Goal: Task Accomplishment & Management: Manage account settings

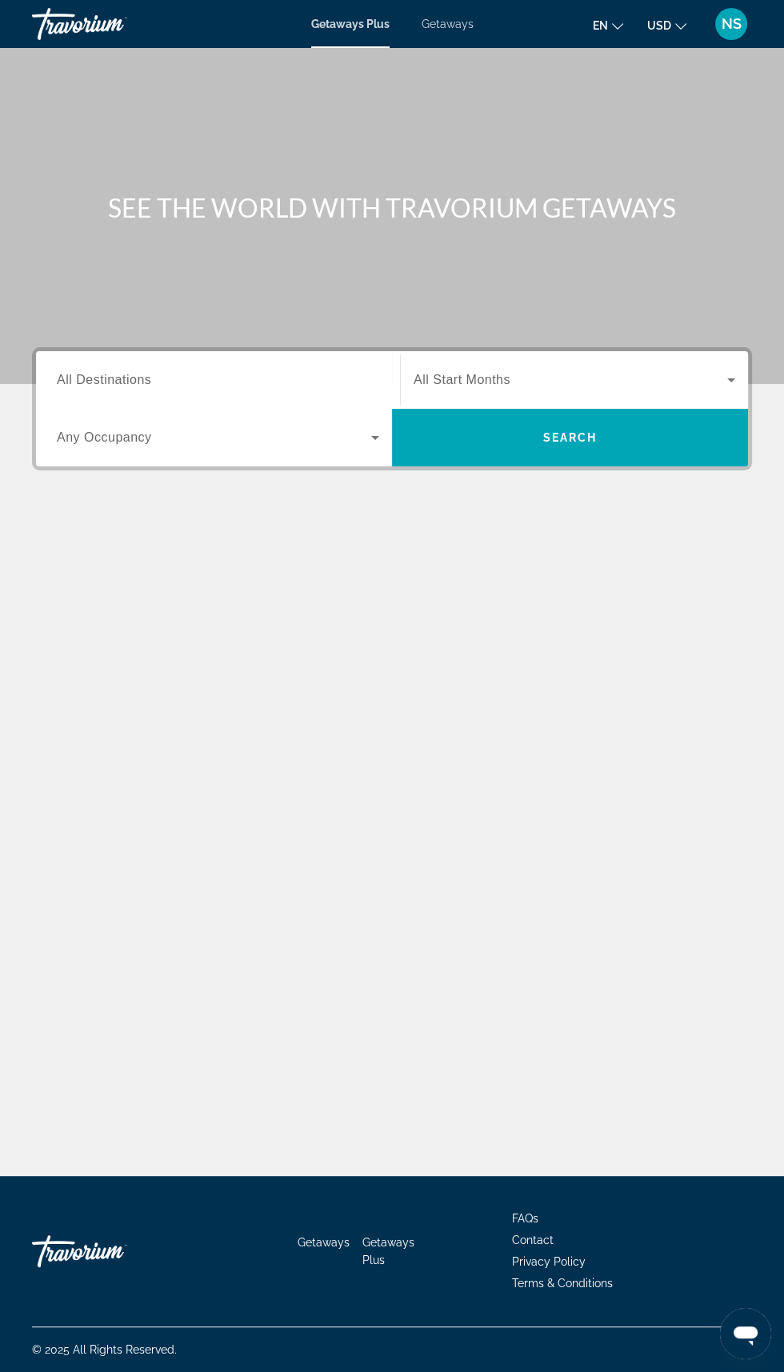
click at [746, 32] on button "NS" at bounding box center [731, 24] width 42 height 34
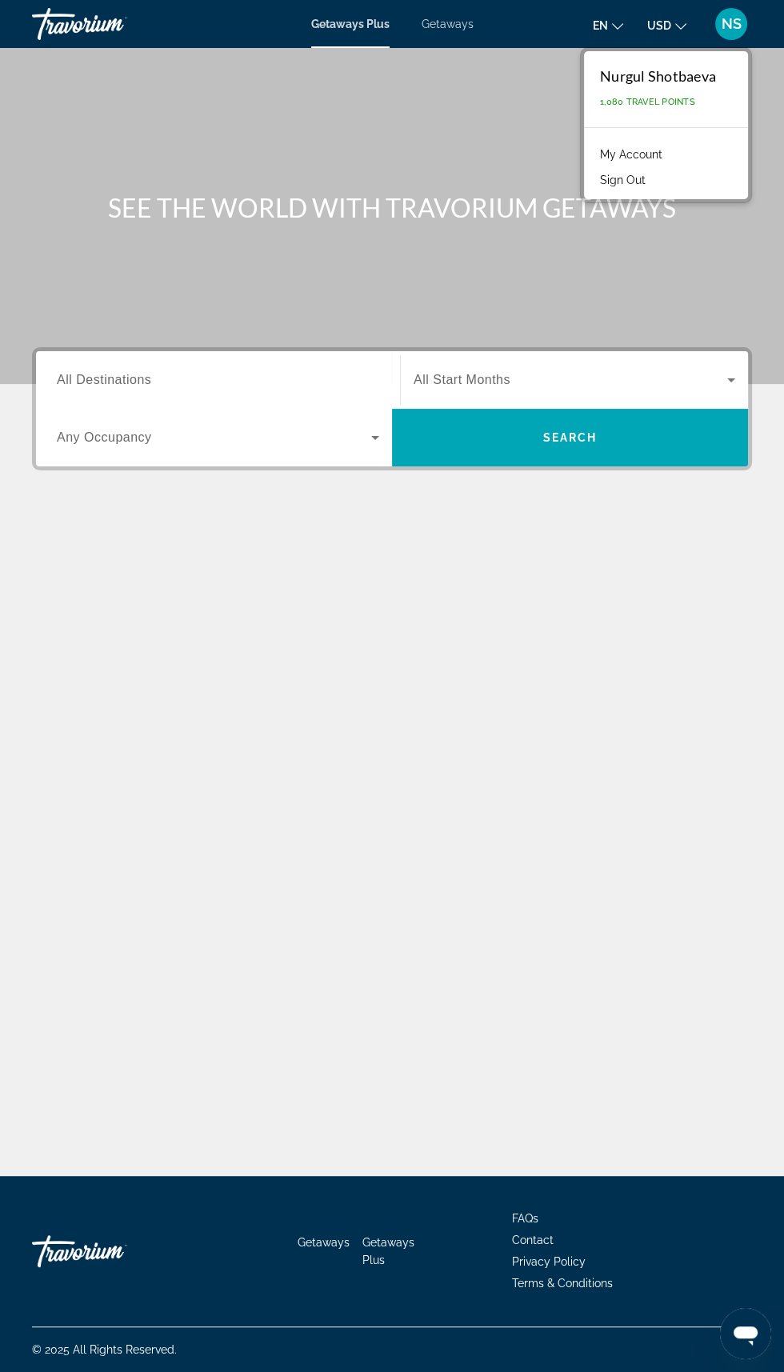
click at [664, 156] on link "My Account" at bounding box center [631, 154] width 78 height 21
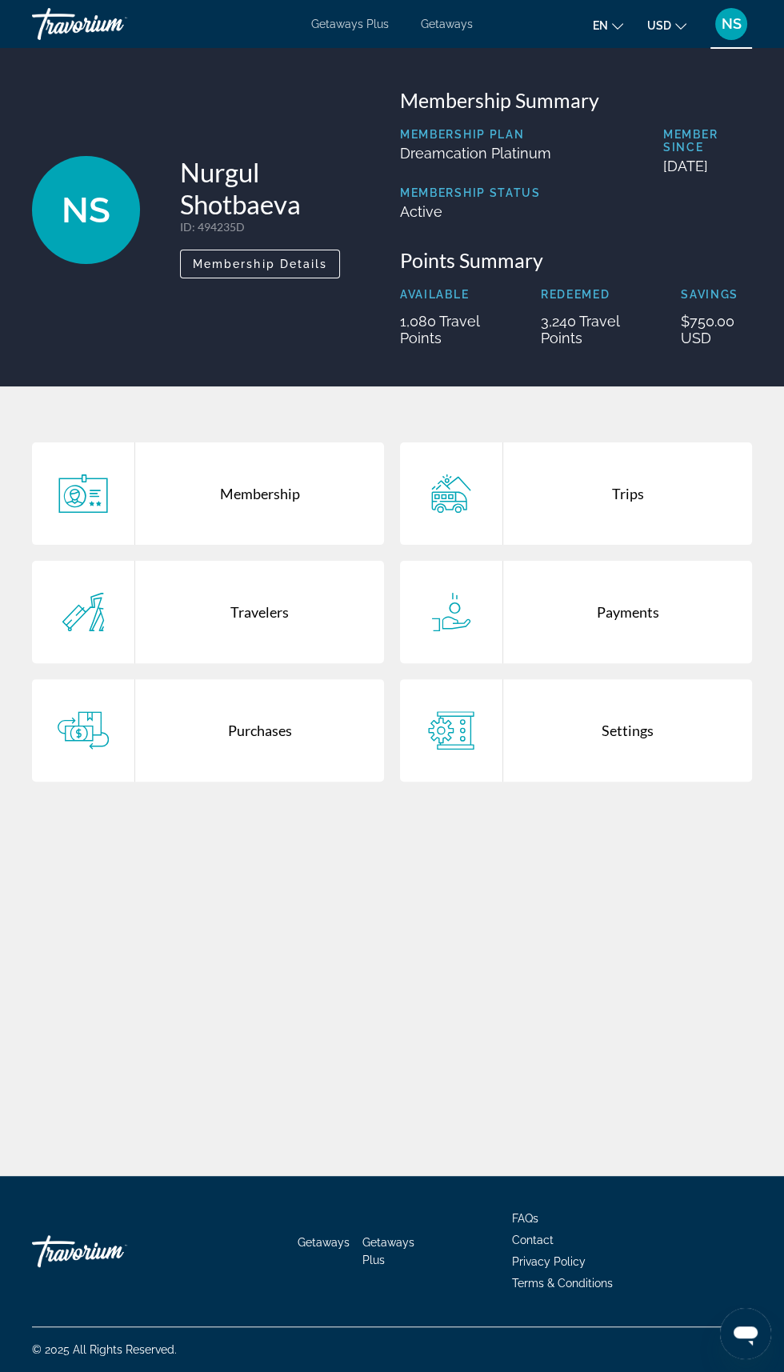
click at [654, 500] on div "Trips" at bounding box center [627, 493] width 249 height 102
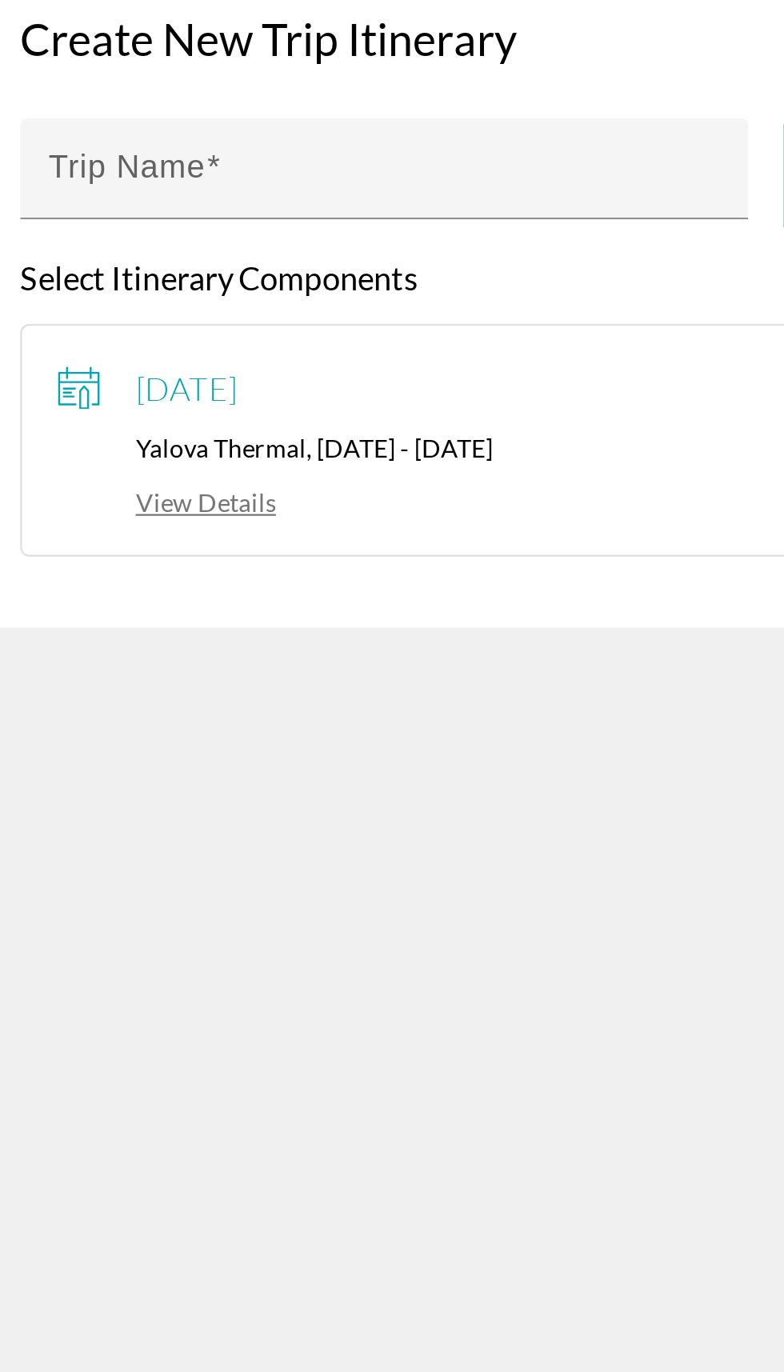
click at [140, 494] on link "View Details" at bounding box center [122, 493] width 98 height 14
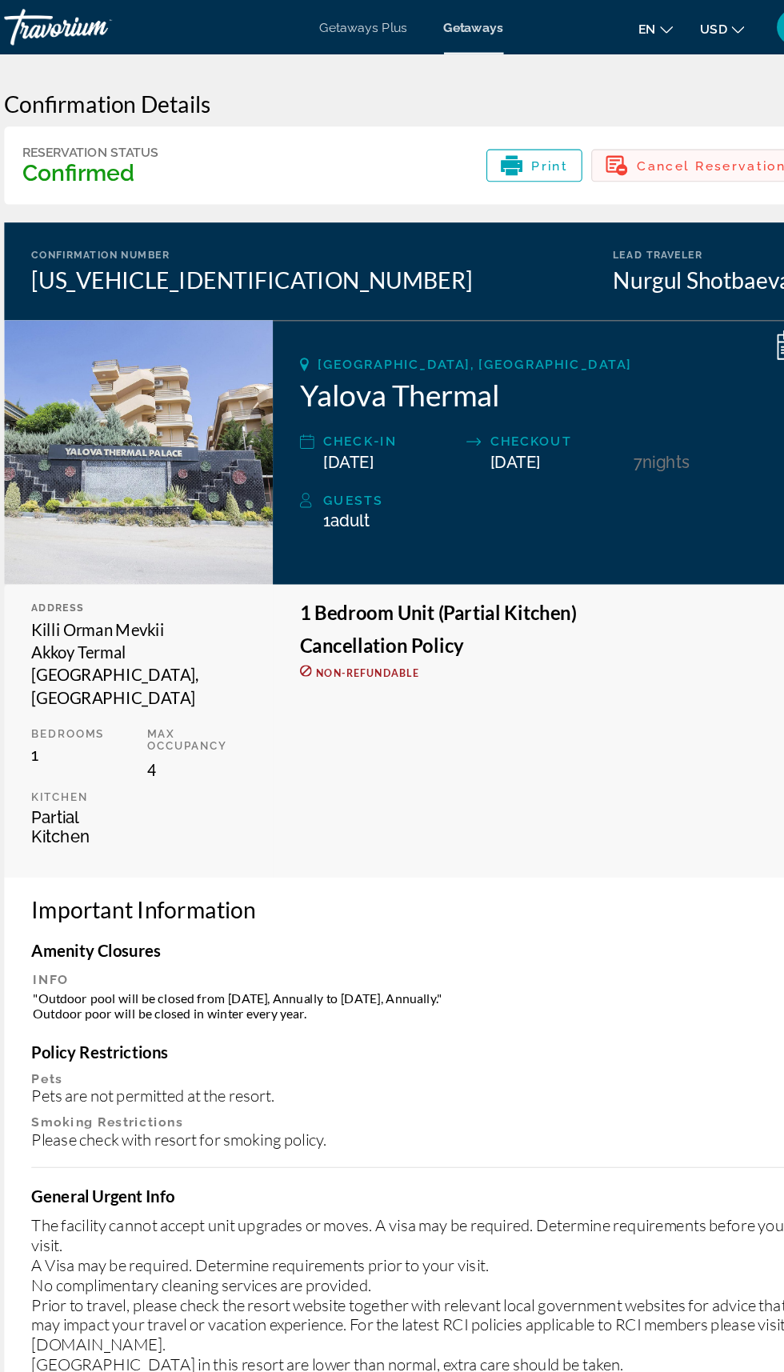
click at [650, 146] on span "Cancel Reservation" at bounding box center [657, 146] width 132 height 13
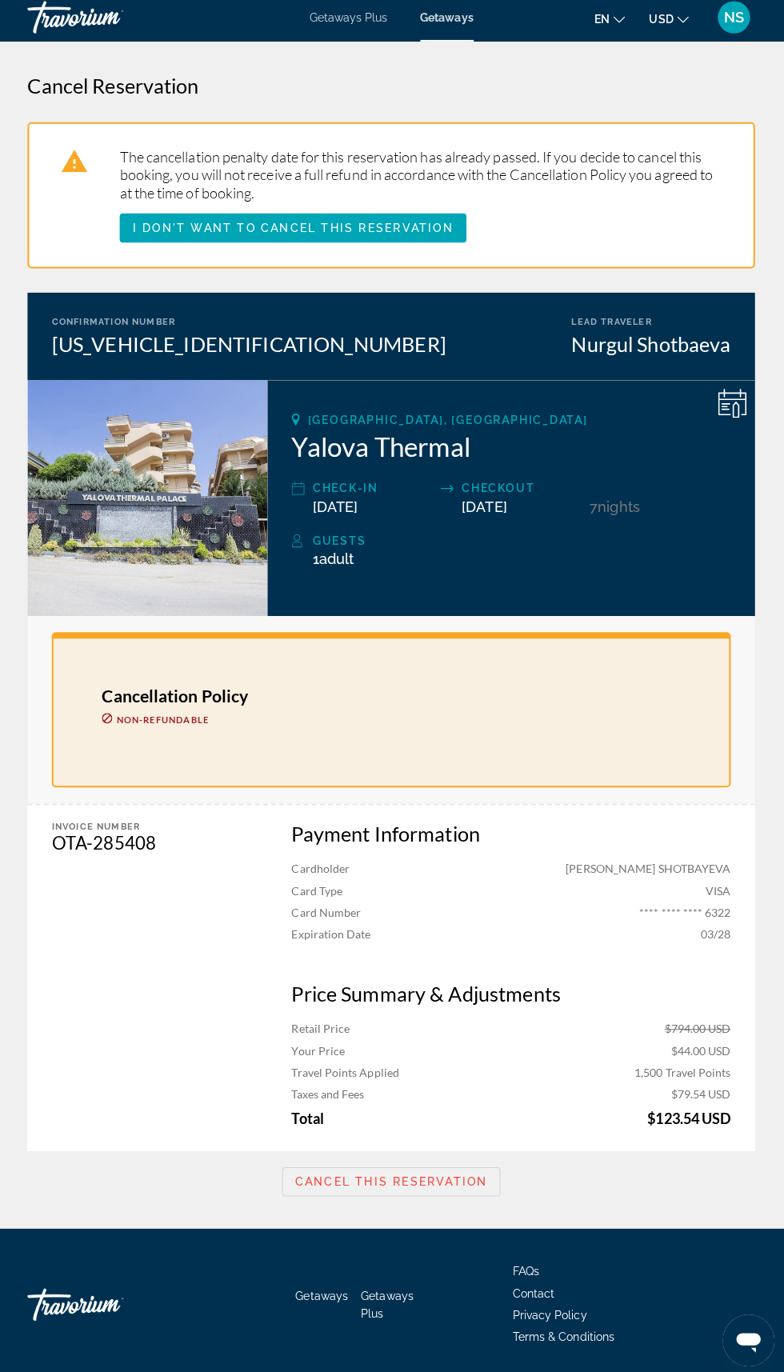
click at [188, 936] on div "Invoice Number OTA-285408" at bounding box center [147, 975] width 230 height 342
click at [435, 1182] on span "Cancel this reservation" at bounding box center [392, 1176] width 190 height 13
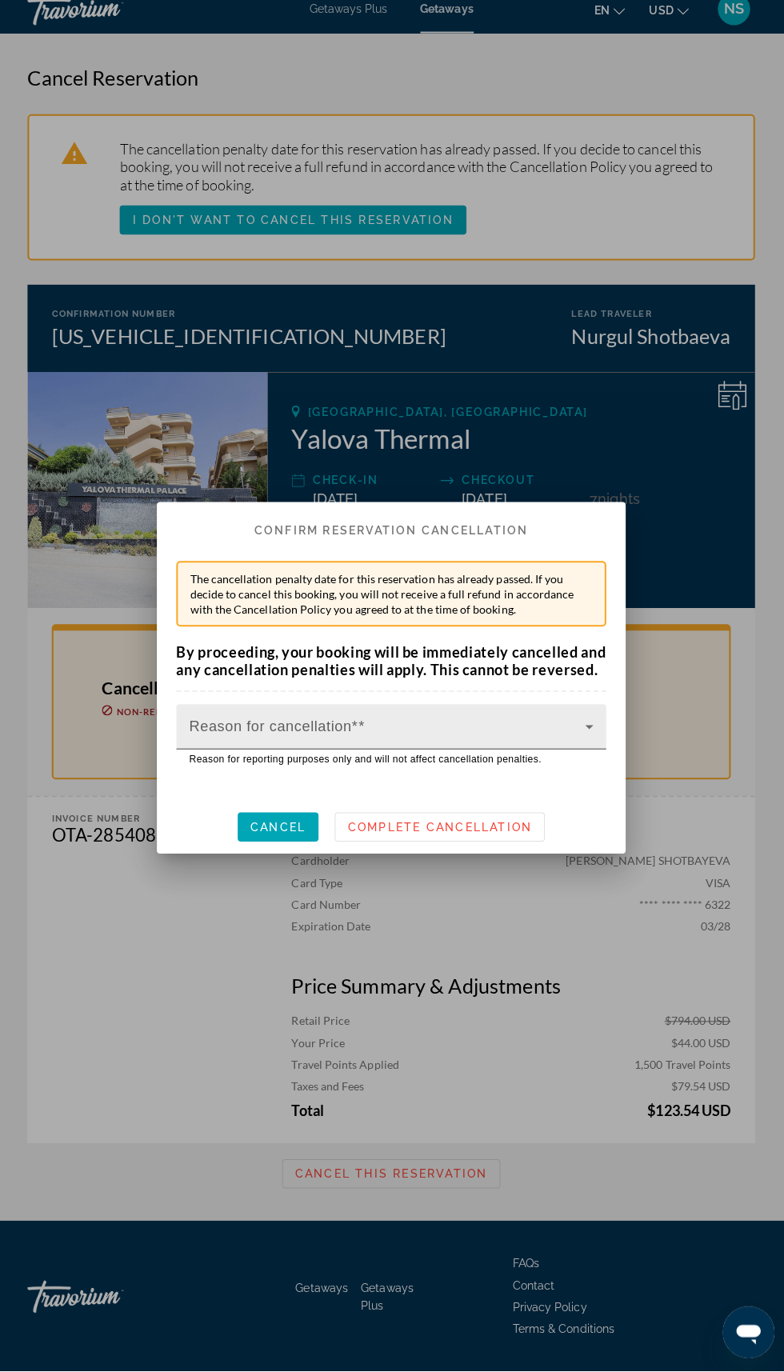
click at [340, 750] on span at bounding box center [388, 740] width 392 height 19
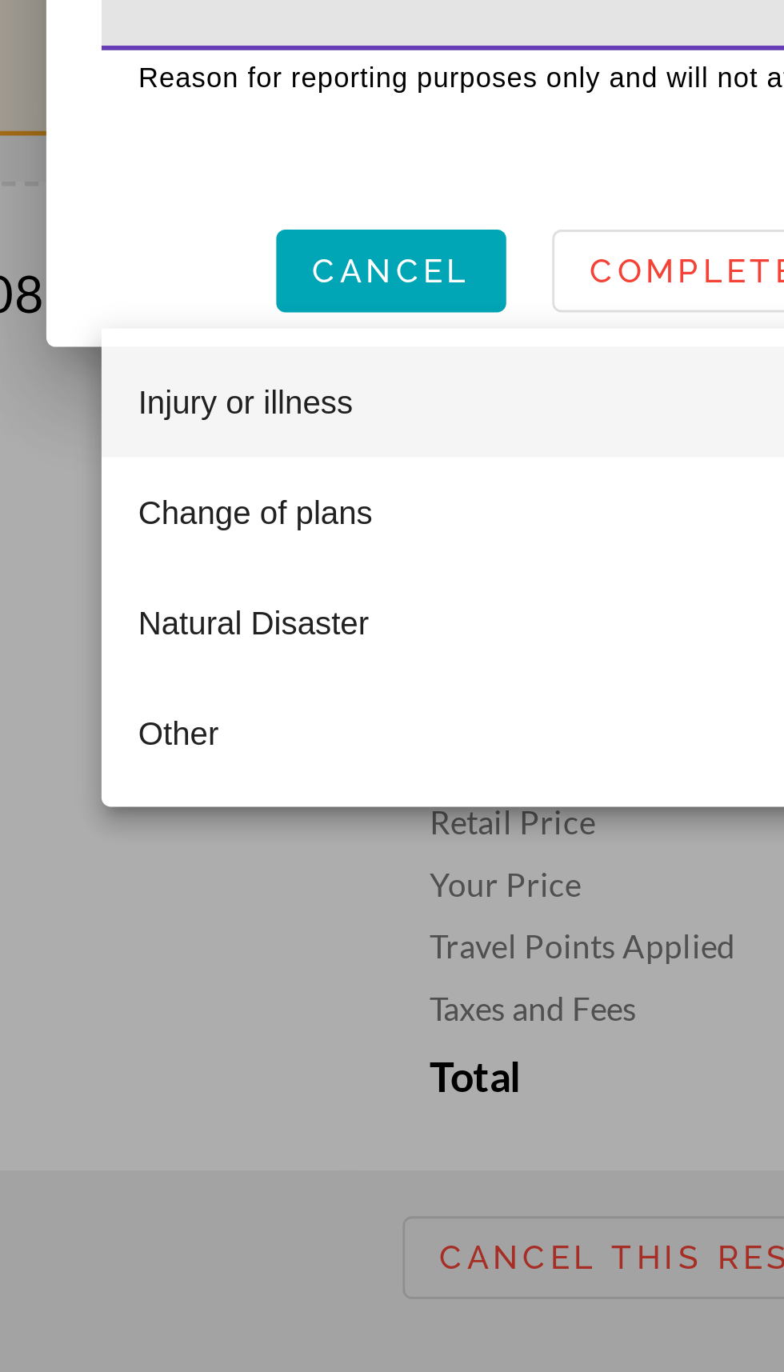
click at [222, 1022] on div at bounding box center [392, 686] width 784 height 1372
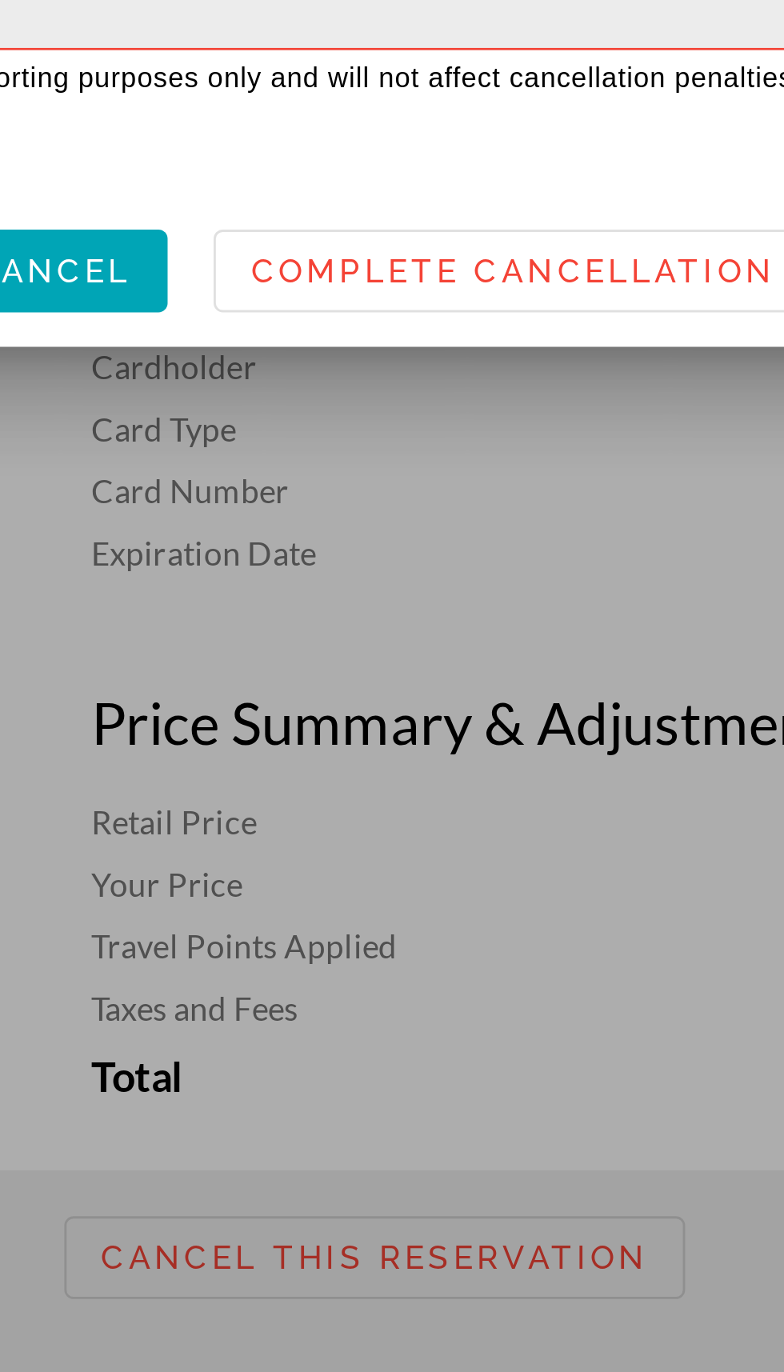
click at [447, 750] on span at bounding box center [388, 740] width 392 height 19
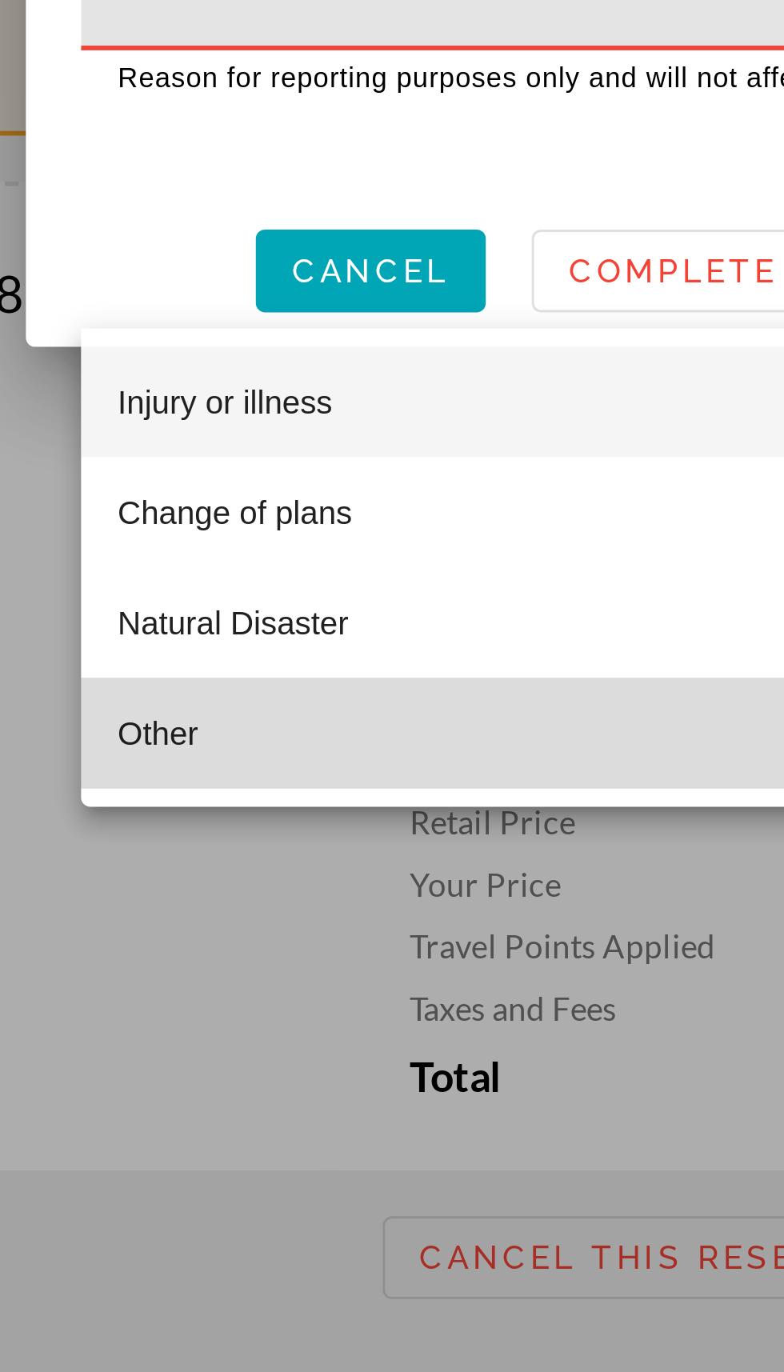
click at [214, 999] on span "Other" at bounding box center [206, 994] width 28 height 19
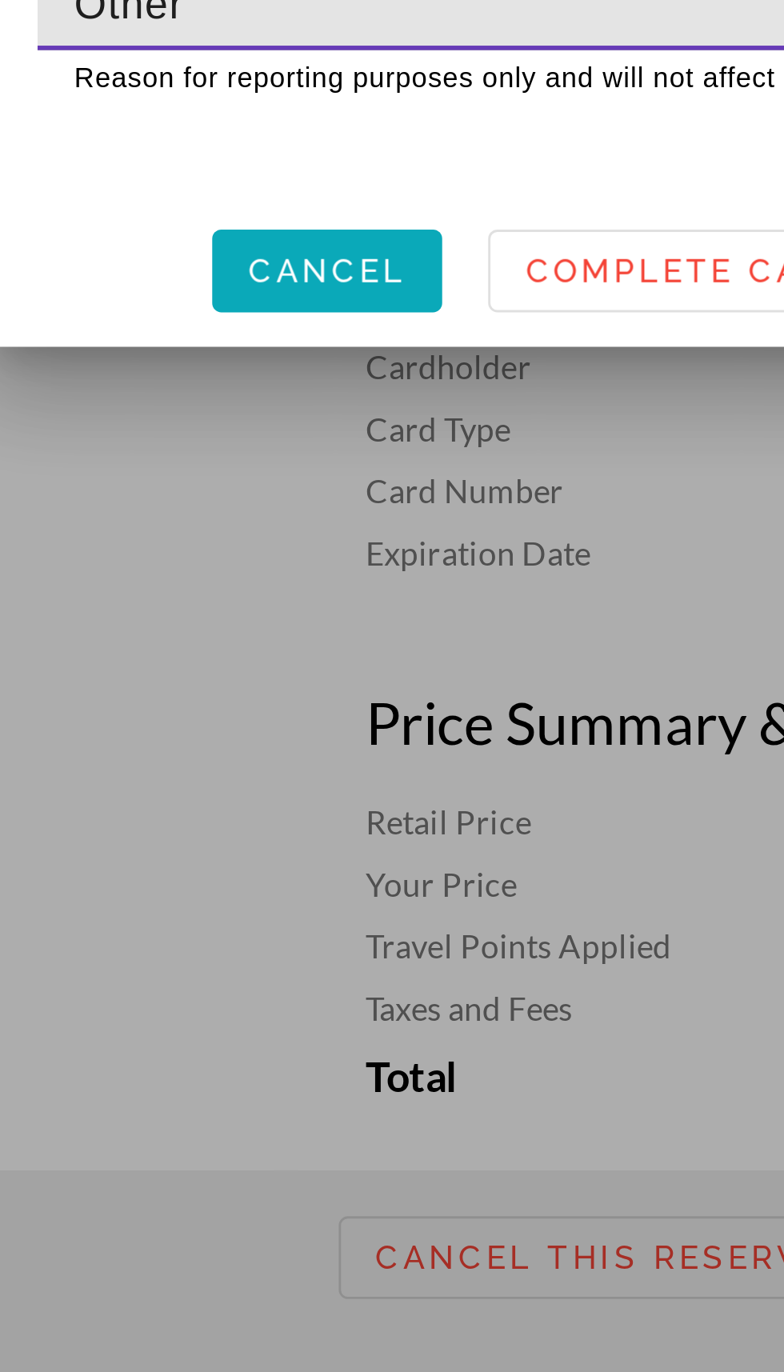
click at [279, 840] on span "Cancel" at bounding box center [280, 833] width 55 height 13
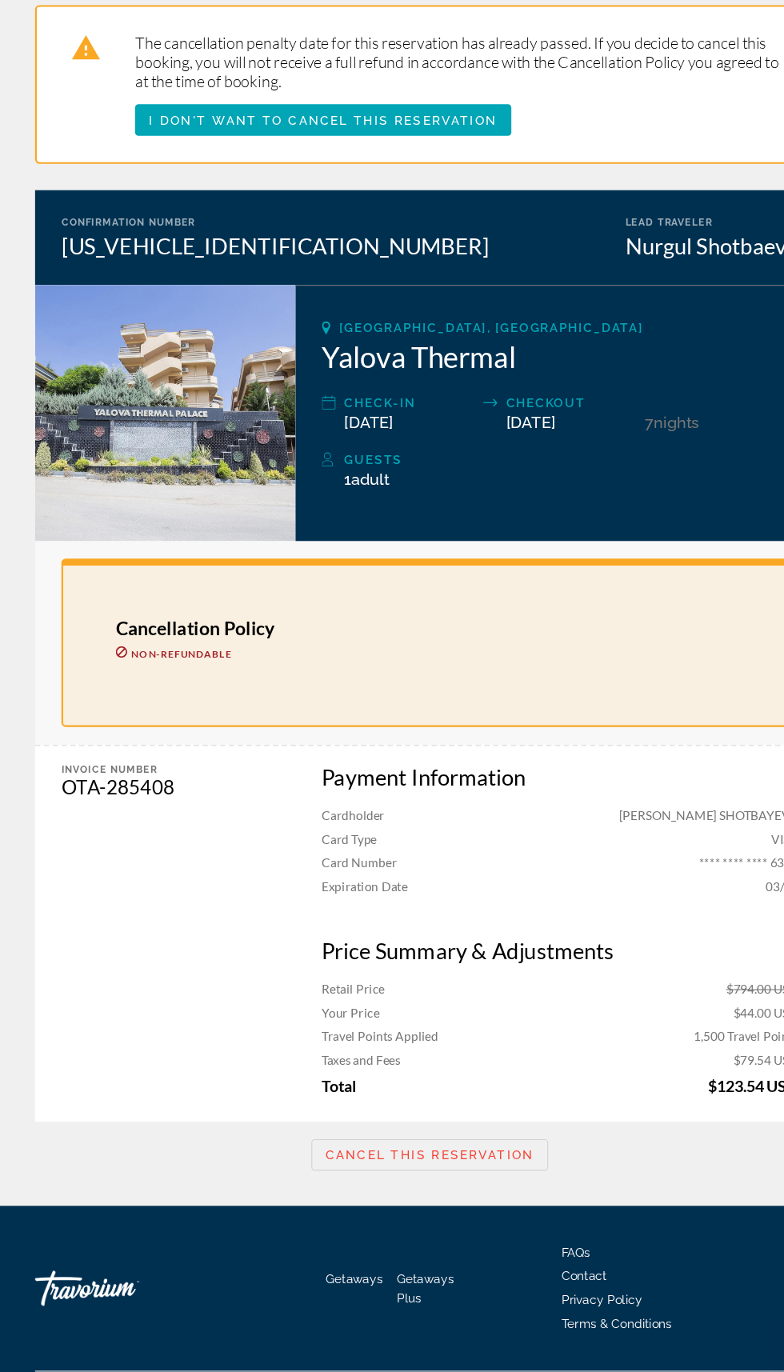
scroll to position [4, 0]
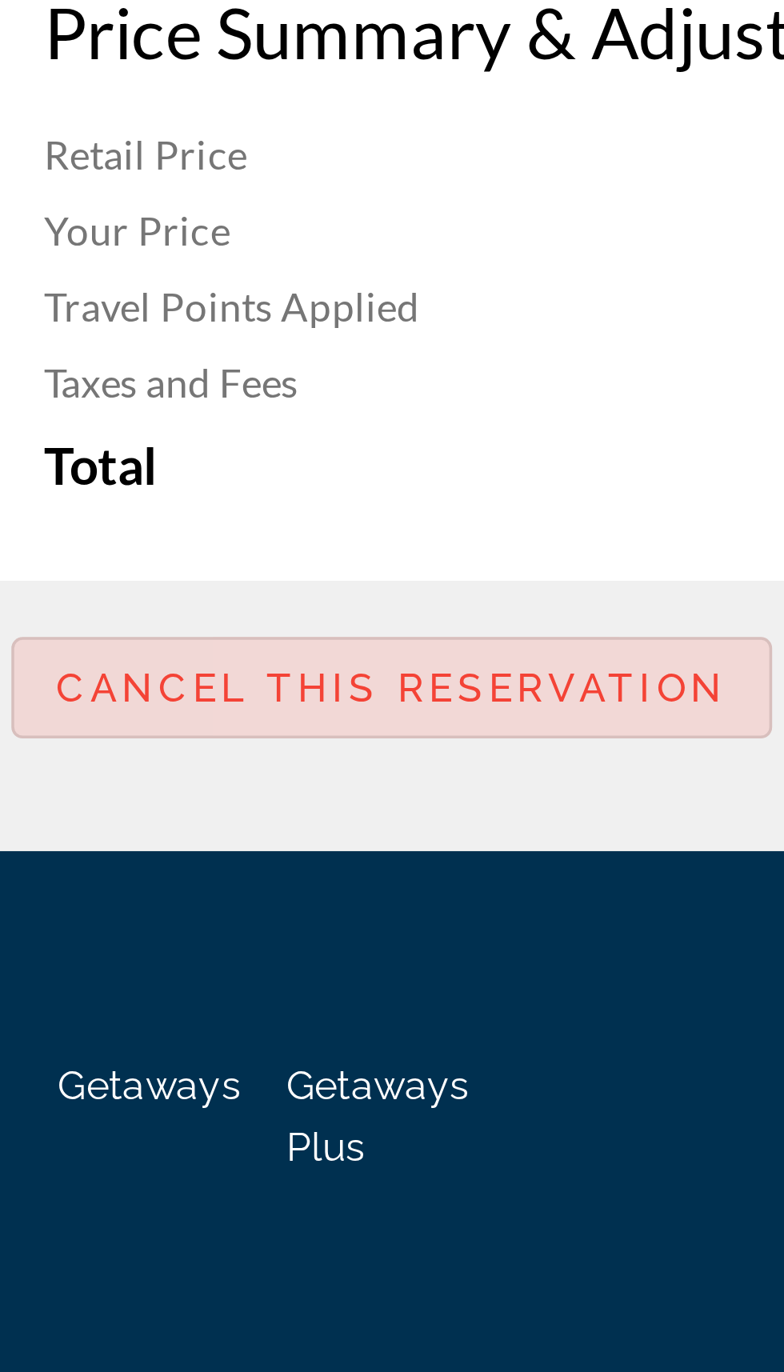
click at [411, 1173] on span "Cancel this reservation" at bounding box center [392, 1172] width 190 height 13
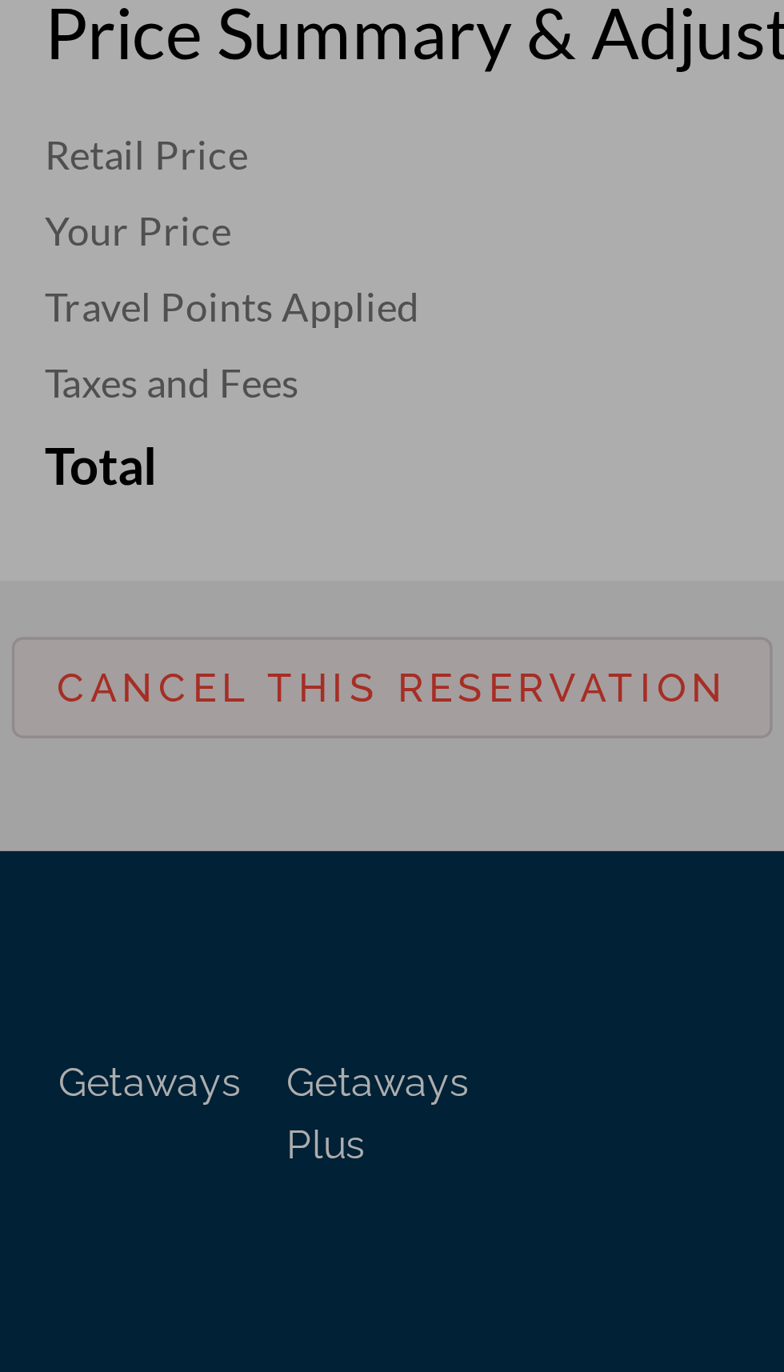
scroll to position [0, 0]
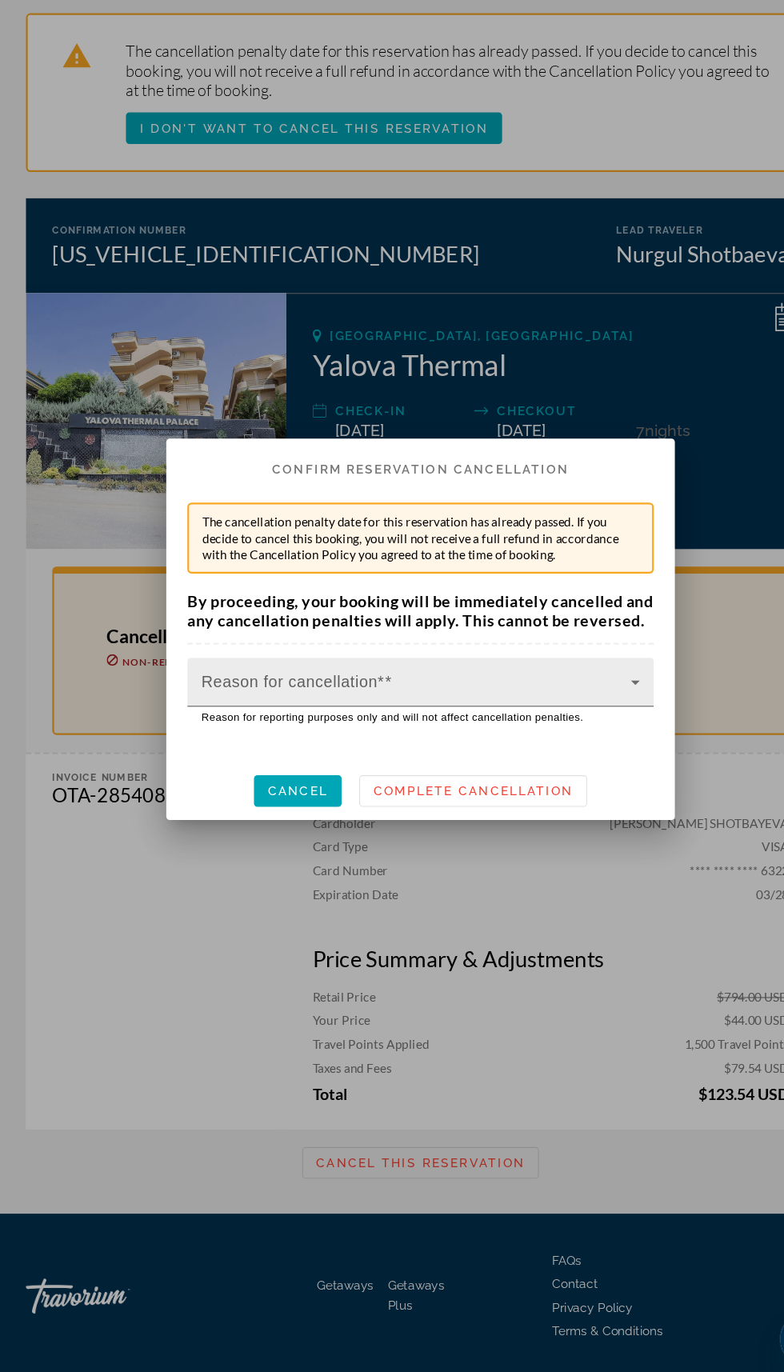
click at [578, 750] on span at bounding box center [388, 740] width 392 height 19
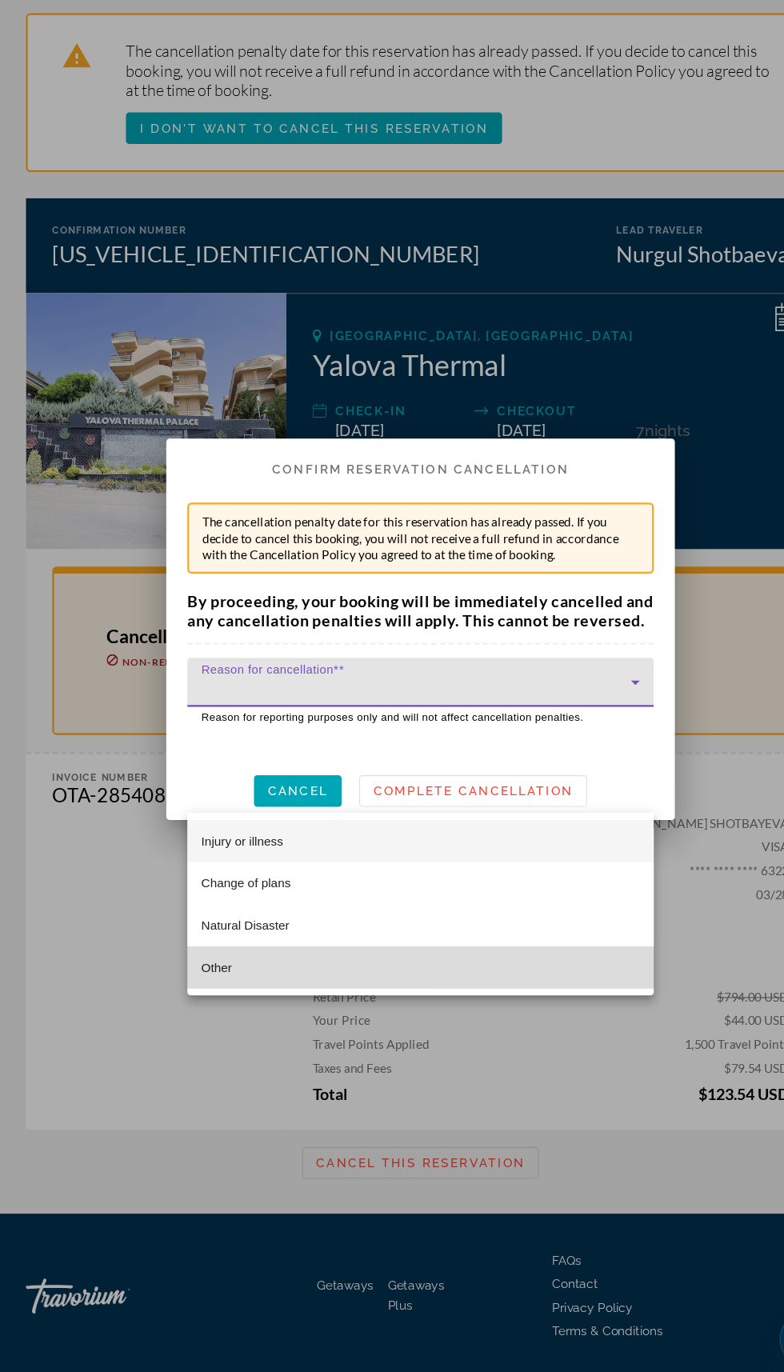
click at [227, 1010] on mat-option "Other" at bounding box center [392, 994] width 426 height 38
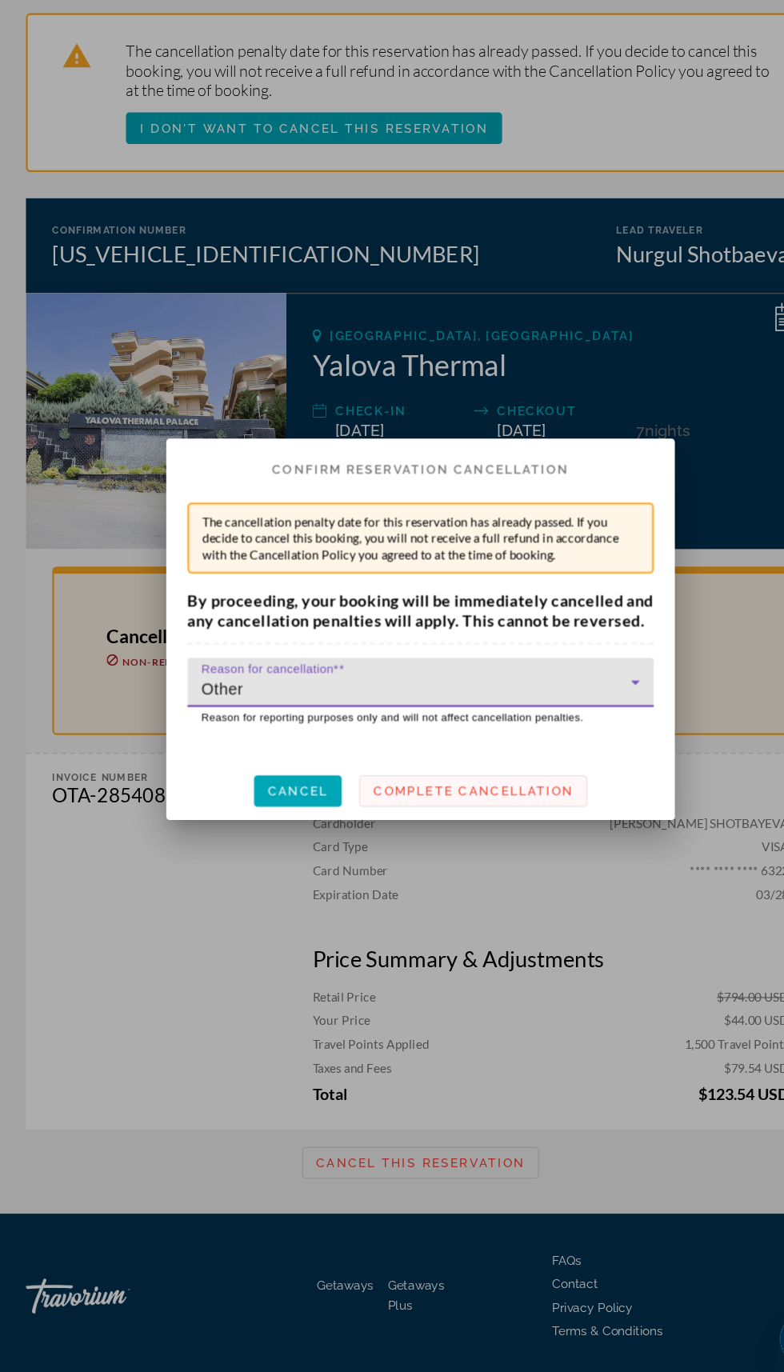
click at [490, 853] on span at bounding box center [440, 833] width 206 height 38
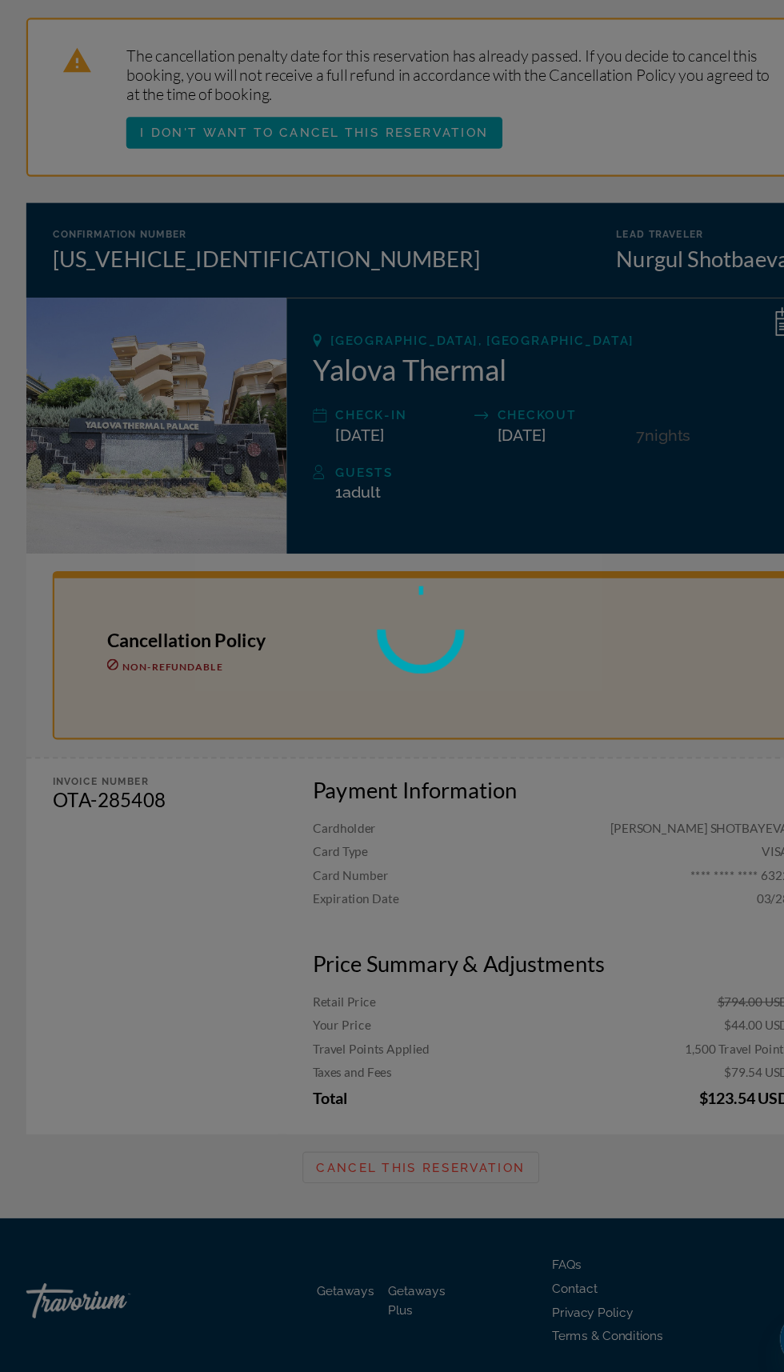
scroll to position [4, 0]
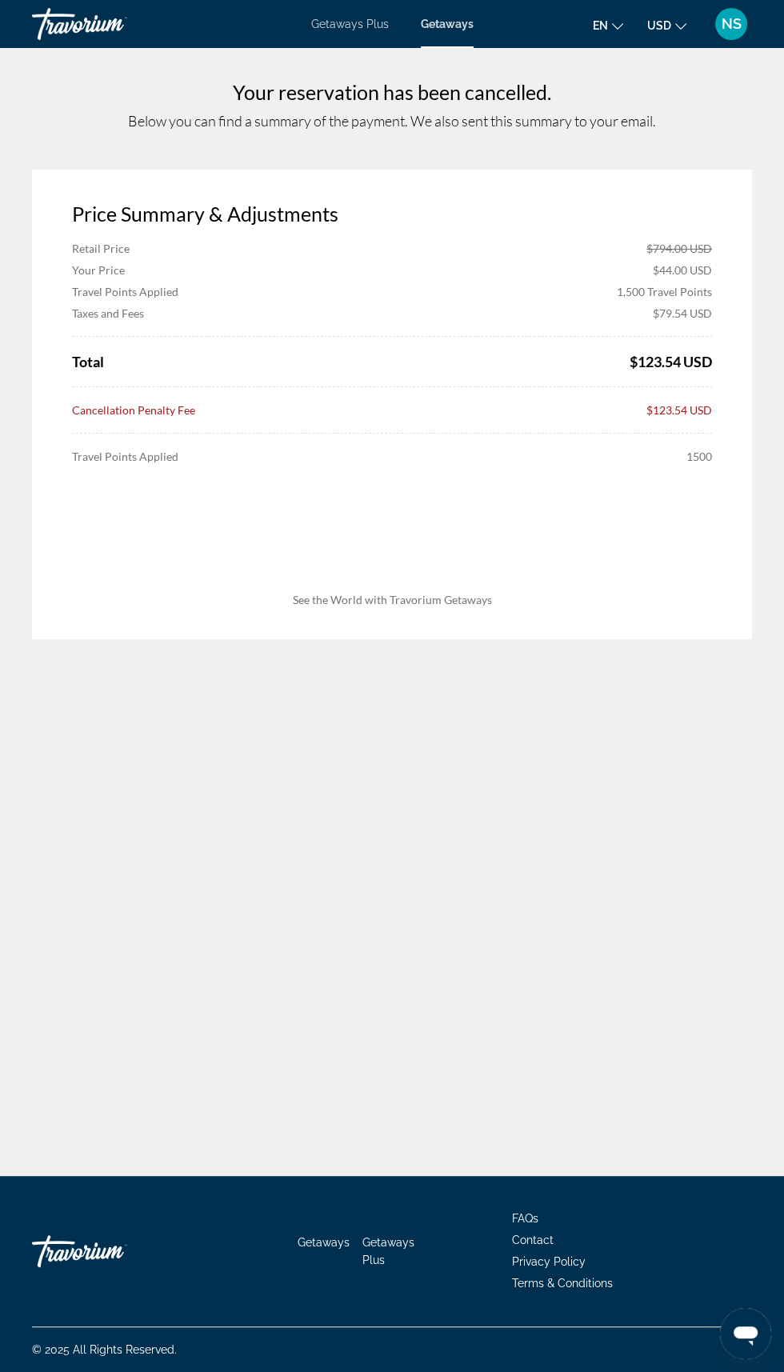
click at [228, 912] on div "Your reservation has been cancelled. Below you can find a summary of the paymen…" at bounding box center [392, 588] width 784 height 1176
click at [734, 36] on div "NS" at bounding box center [731, 24] width 32 height 32
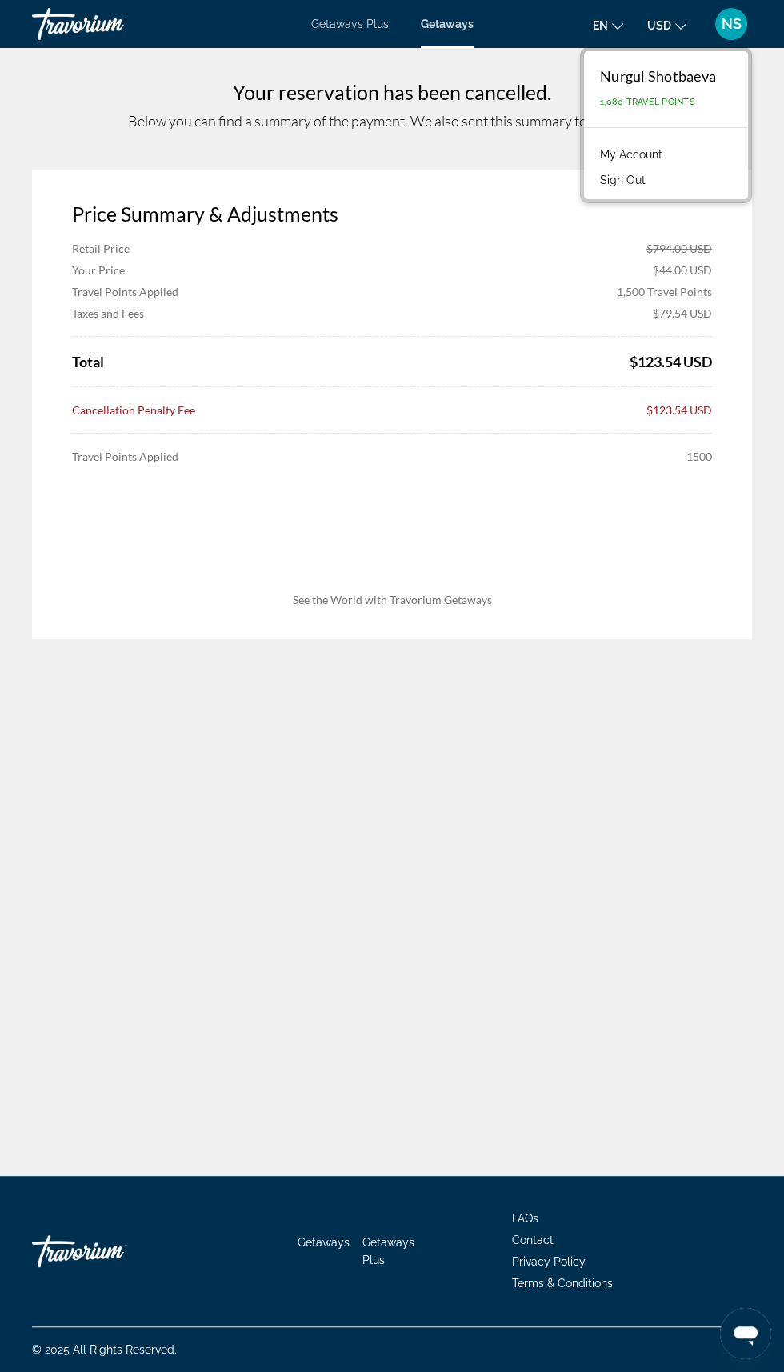
click at [654, 155] on link "My Account" at bounding box center [631, 154] width 78 height 21
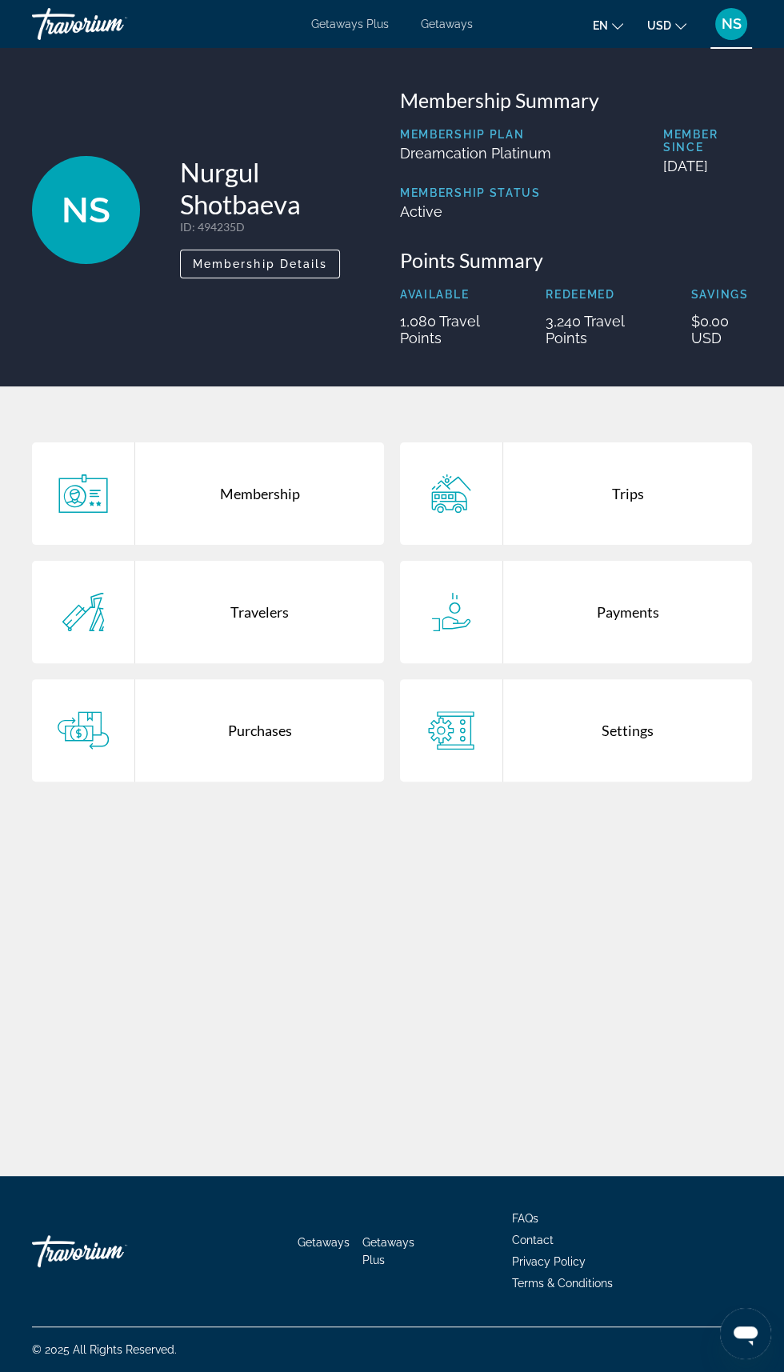
click at [638, 510] on div "Trips" at bounding box center [627, 493] width 249 height 102
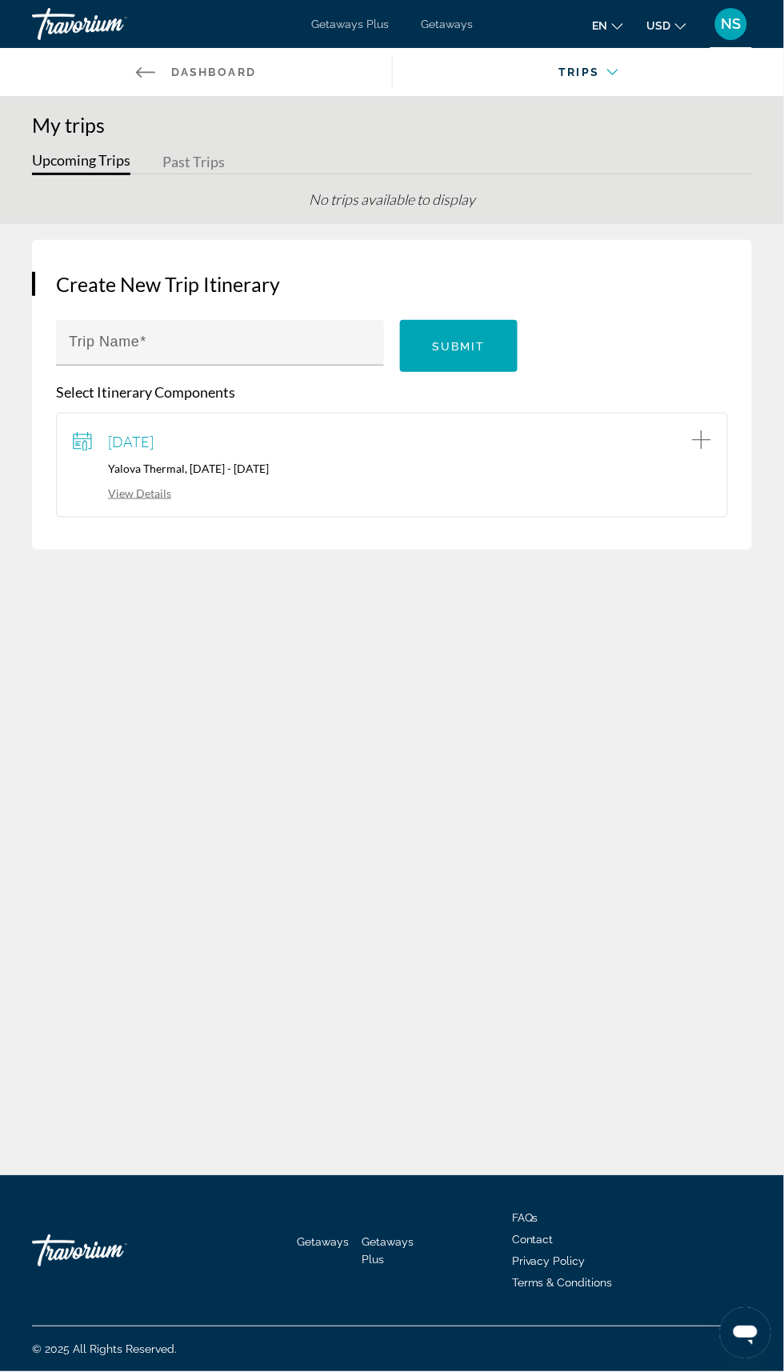
click at [257, 449] on div "October 18, 2025" at bounding box center [392, 442] width 638 height 24
click at [146, 492] on link "View Details" at bounding box center [122, 493] width 98 height 14
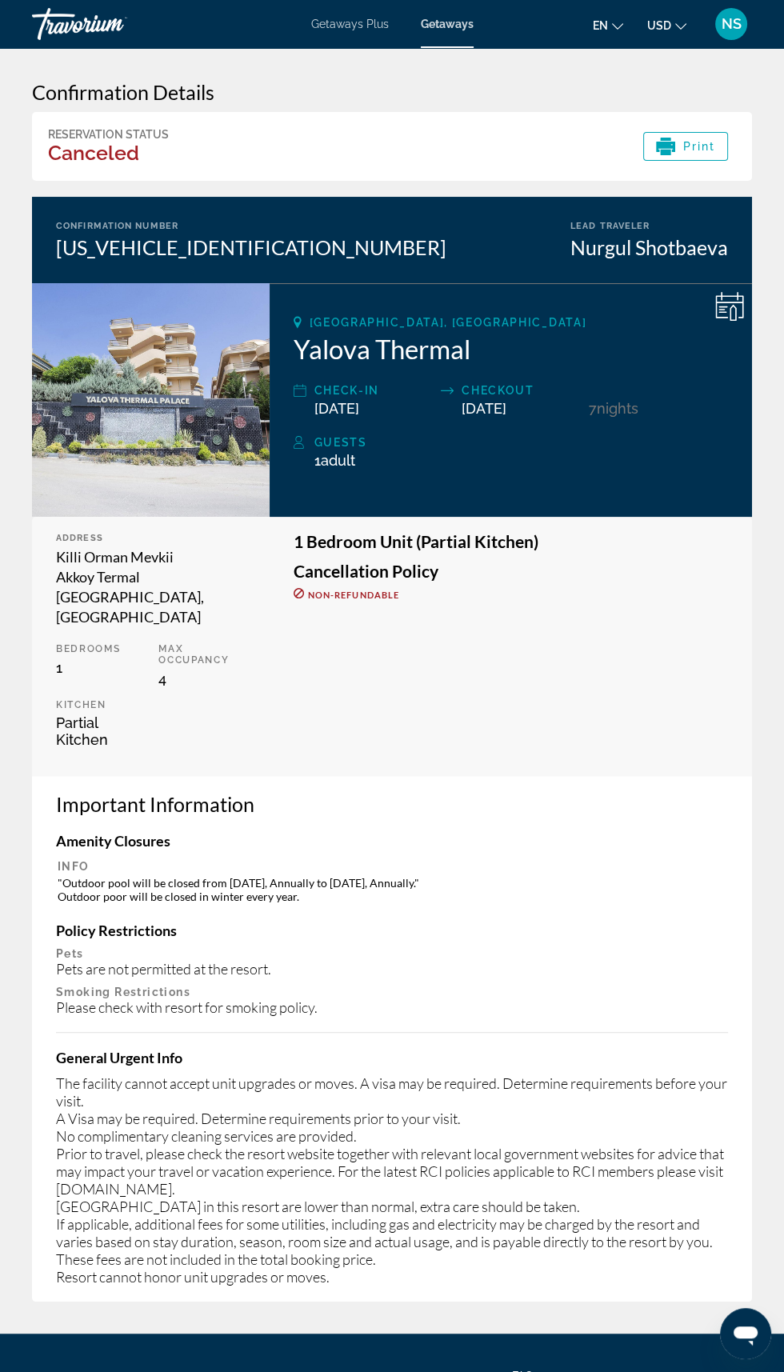
click at [103, 156] on h3 "Canceled" at bounding box center [108, 153] width 121 height 24
